Goal: Task Accomplishment & Management: Complete application form

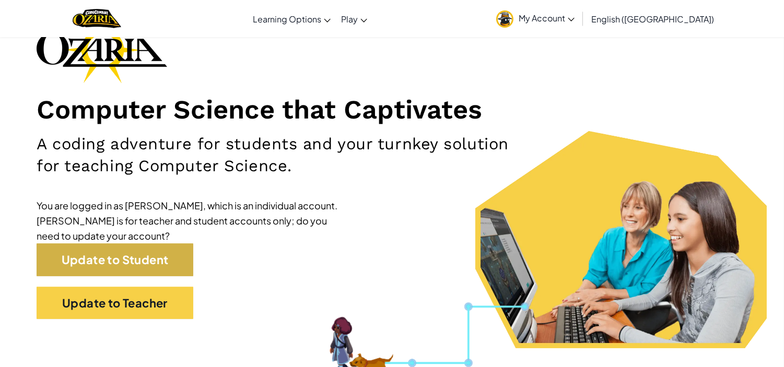
scroll to position [79, 0]
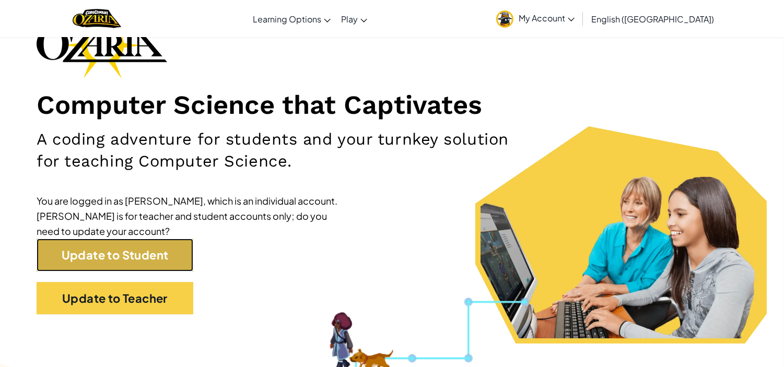
click at [149, 253] on link "Update to Student" at bounding box center [115, 255] width 157 height 33
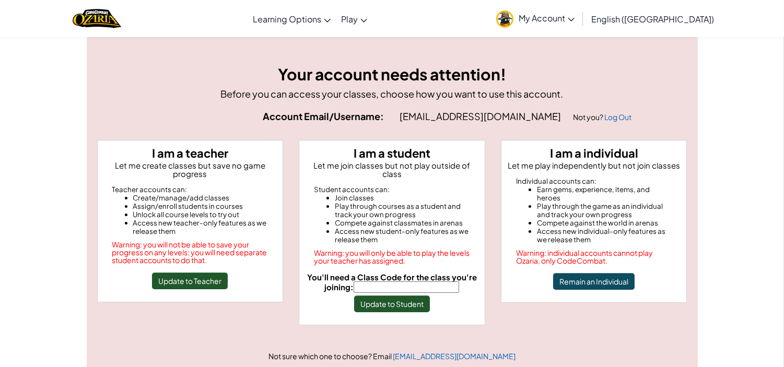
click at [386, 281] on input "You'll need a Class Code for the class you're joining:" at bounding box center [405, 286] width 105 height 11
type input "FoodPlateBurn"
click at [397, 295] on button "Update to Student" at bounding box center [392, 303] width 76 height 17
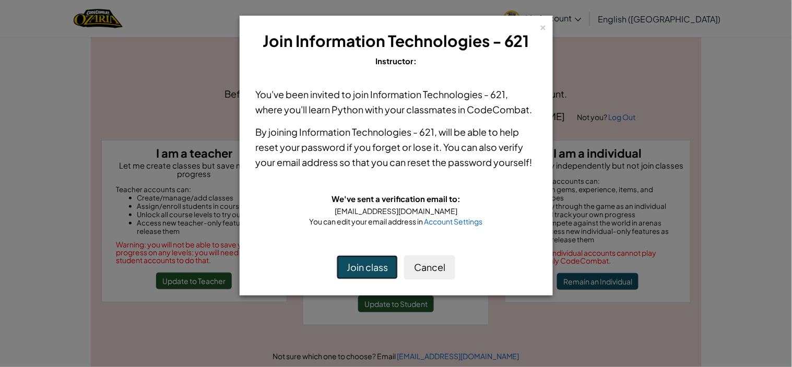
click at [375, 267] on button "Join class" at bounding box center [367, 267] width 61 height 24
